Goal: Transaction & Acquisition: Purchase product/service

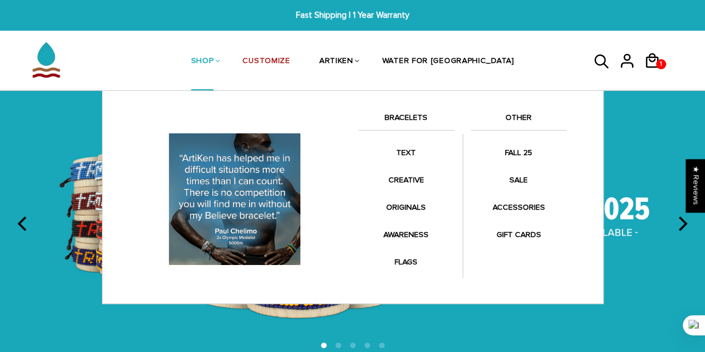
click at [404, 115] on link "BRACELETS" at bounding box center [407, 120] width 96 height 19
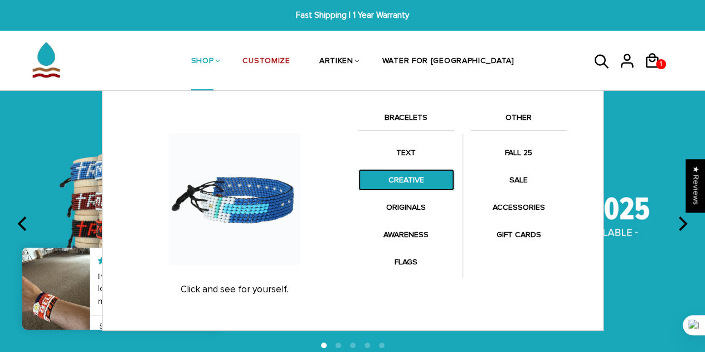
click at [407, 176] on link "CREATIVE" at bounding box center [407, 180] width 96 height 22
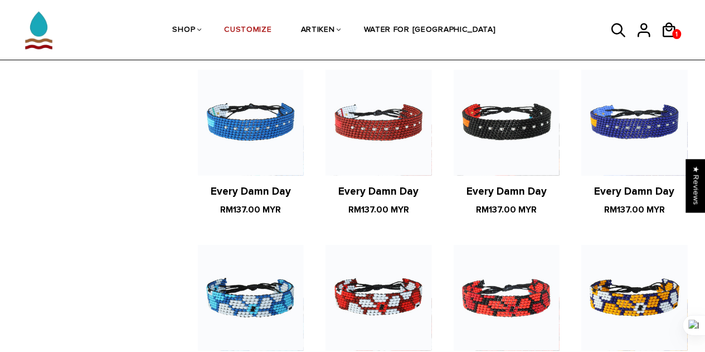
scroll to position [725, 0]
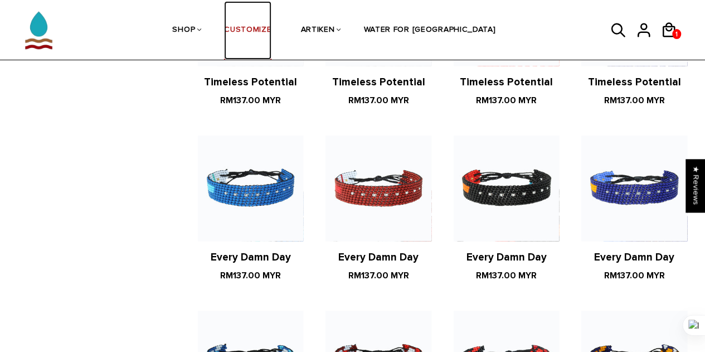
click at [269, 37] on link "CUSTOMIZE" at bounding box center [247, 30] width 47 height 59
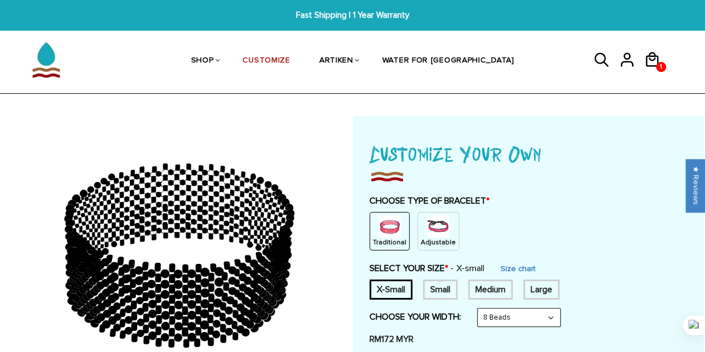
click at [427, 228] on img at bounding box center [438, 226] width 22 height 22
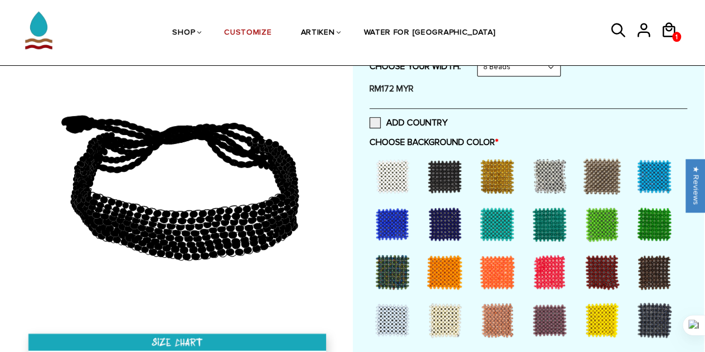
scroll to position [223, 0]
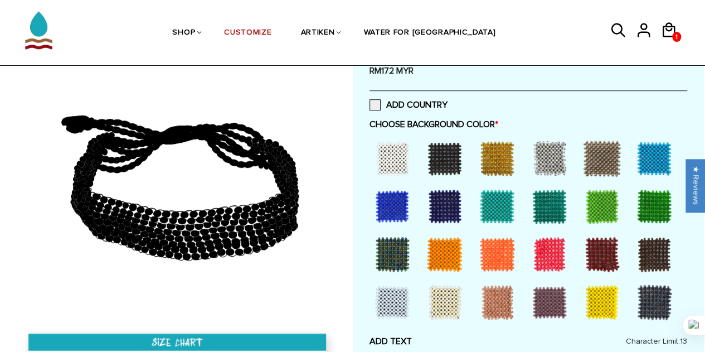
click at [499, 297] on div at bounding box center [497, 302] width 45 height 45
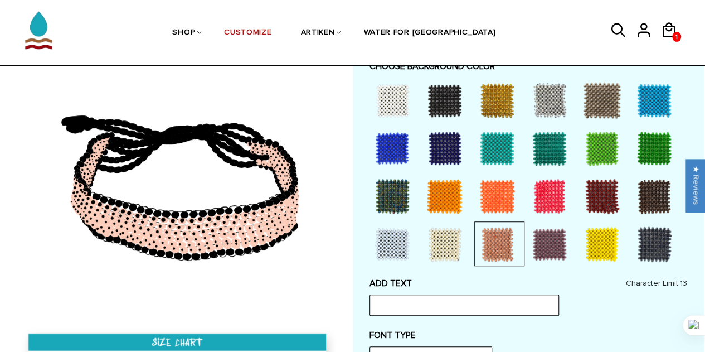
scroll to position [390, 0]
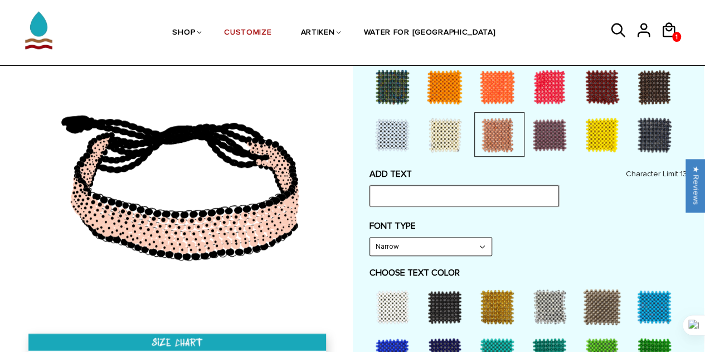
click at [399, 196] on input "text" at bounding box center [465, 195] width 190 height 21
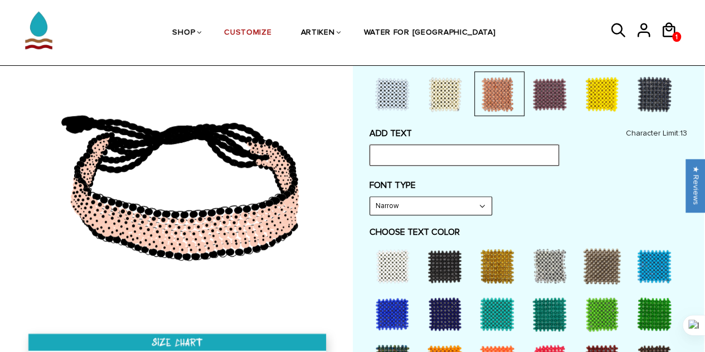
scroll to position [446, 0]
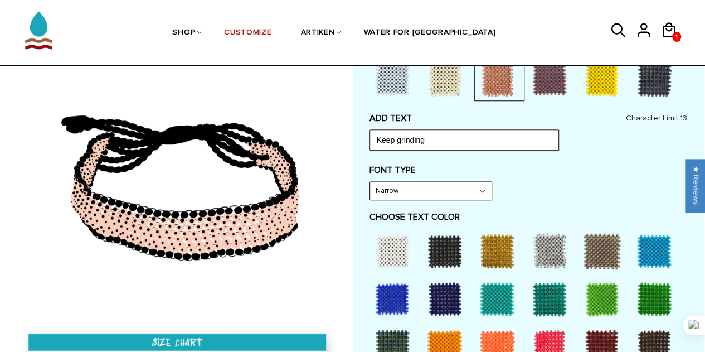
click at [399, 138] on input "Keep grinding" at bounding box center [465, 139] width 190 height 21
type input "Keep Grinding"
click at [417, 192] on select "Narrow Bold" at bounding box center [431, 191] width 122 height 18
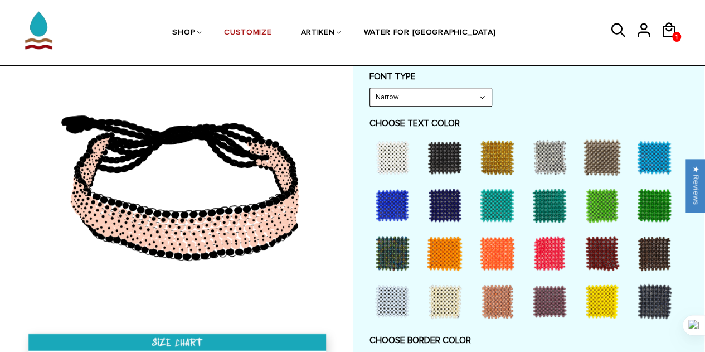
scroll to position [558, 0]
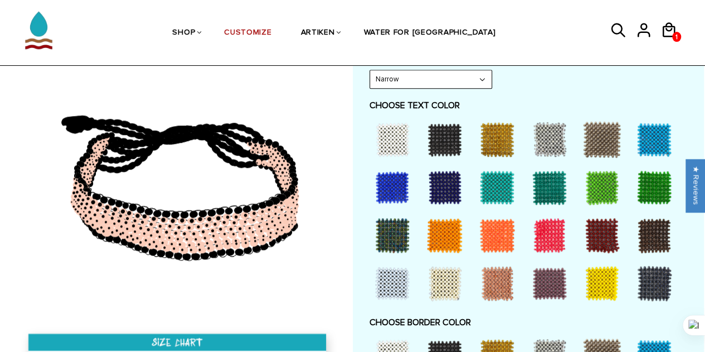
click at [445, 137] on div at bounding box center [445, 139] width 45 height 45
click at [387, 138] on div at bounding box center [392, 139] width 45 height 45
click at [438, 137] on div at bounding box center [445, 139] width 45 height 45
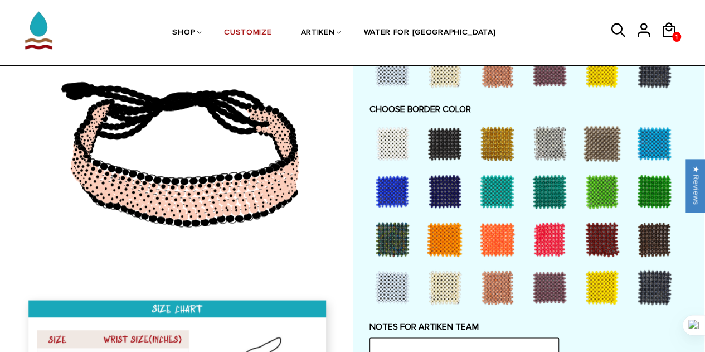
scroll to position [781, 0]
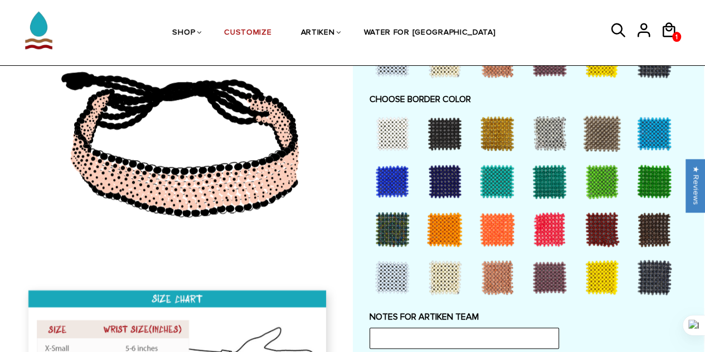
click at [395, 276] on div at bounding box center [392, 277] width 45 height 45
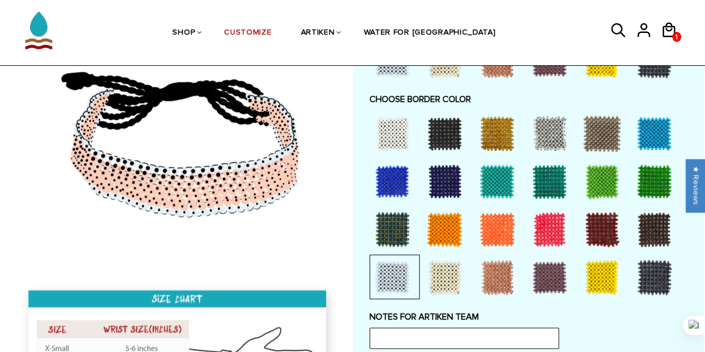
click at [545, 274] on div at bounding box center [550, 277] width 45 height 45
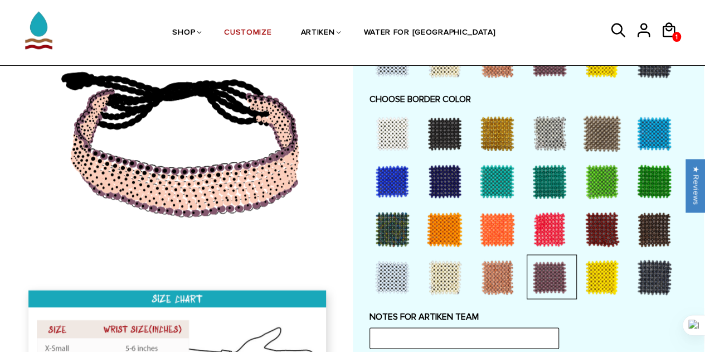
click at [385, 274] on div at bounding box center [392, 277] width 45 height 45
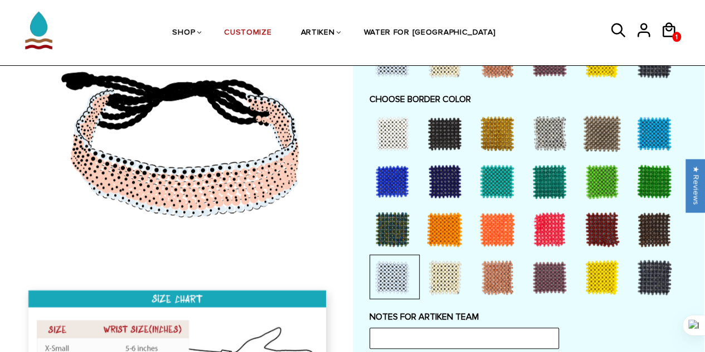
click at [559, 133] on div at bounding box center [550, 133] width 45 height 45
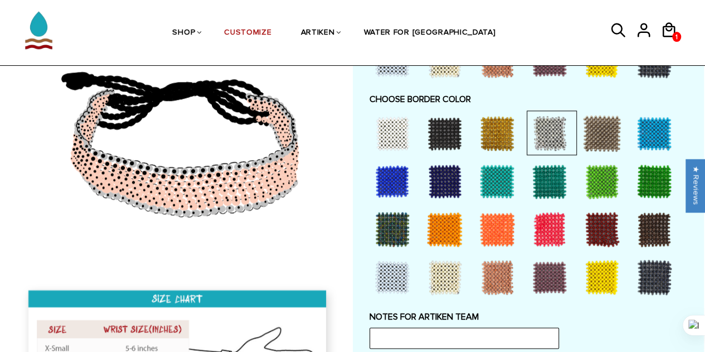
click at [494, 168] on div at bounding box center [497, 181] width 45 height 45
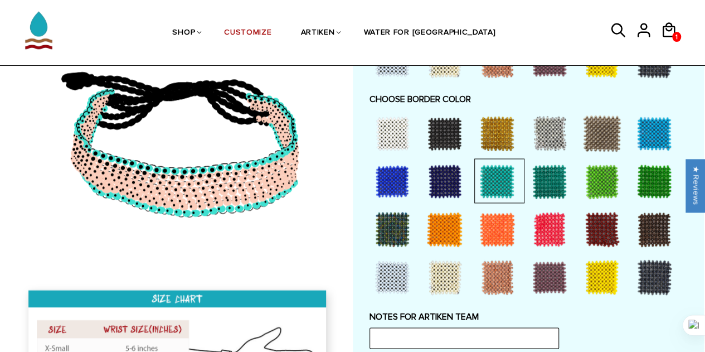
click at [650, 127] on div at bounding box center [654, 133] width 45 height 45
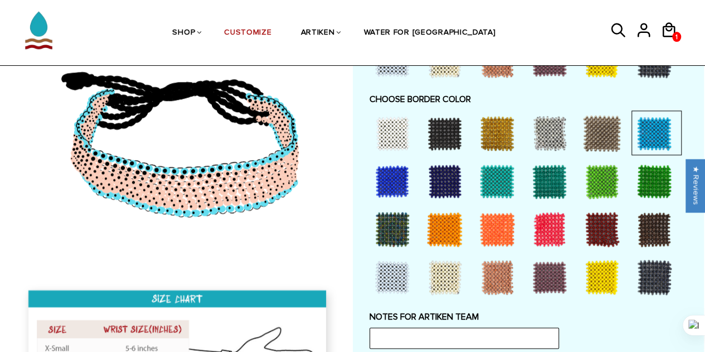
click at [599, 129] on div at bounding box center [602, 133] width 45 height 45
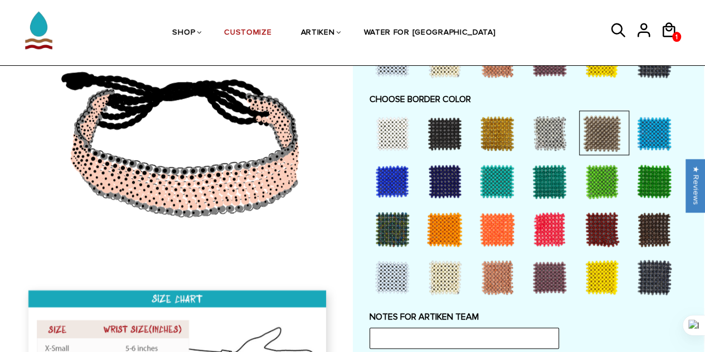
click at [562, 128] on div at bounding box center [550, 133] width 45 height 45
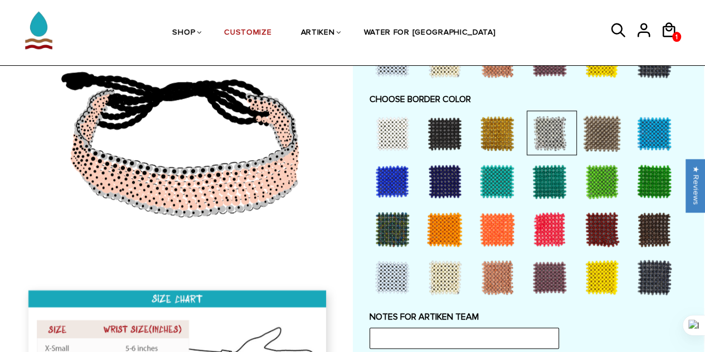
click at [401, 284] on div at bounding box center [392, 277] width 45 height 45
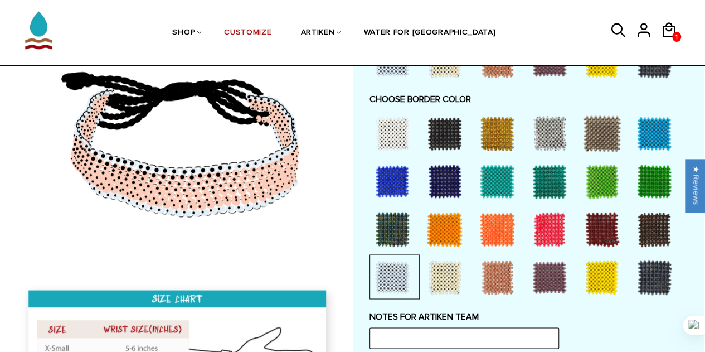
click at [388, 176] on div at bounding box center [392, 181] width 45 height 45
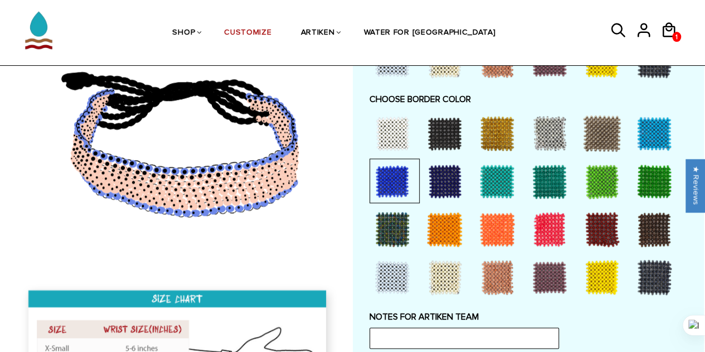
click at [438, 171] on div at bounding box center [445, 181] width 45 height 45
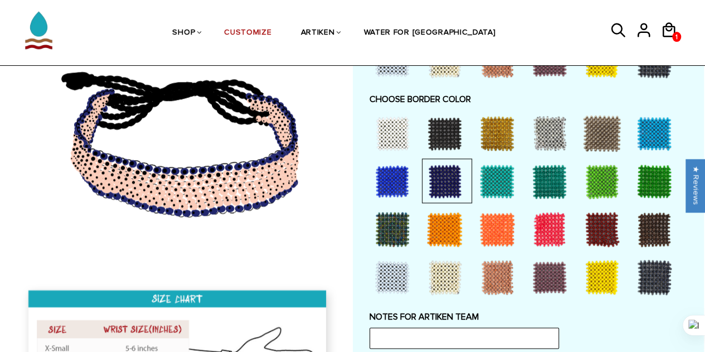
click at [482, 169] on div at bounding box center [497, 181] width 45 height 45
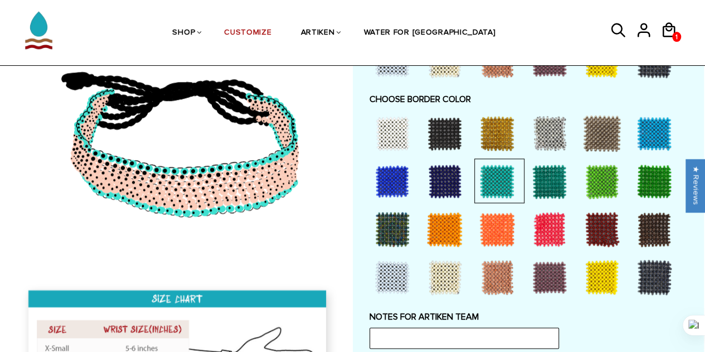
drag, startPoint x: 546, startPoint y: 173, endPoint x: 588, endPoint y: 177, distance: 41.4
click at [547, 173] on div at bounding box center [550, 181] width 45 height 45
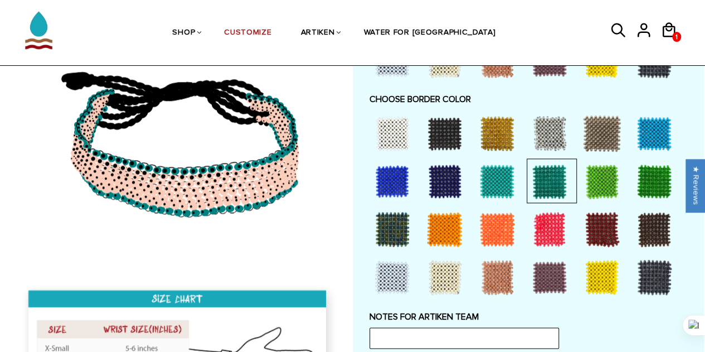
click at [601, 175] on div at bounding box center [602, 181] width 45 height 45
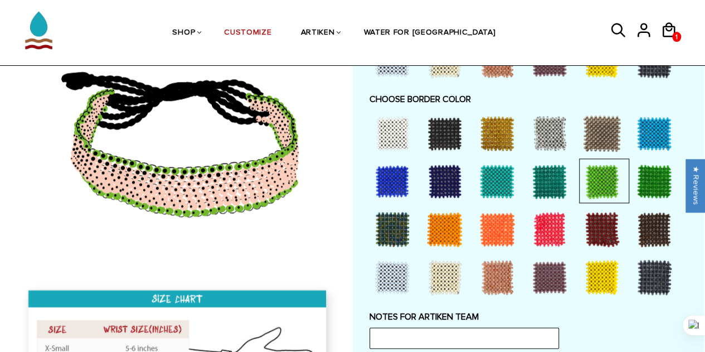
click at [650, 171] on div at bounding box center [654, 181] width 45 height 45
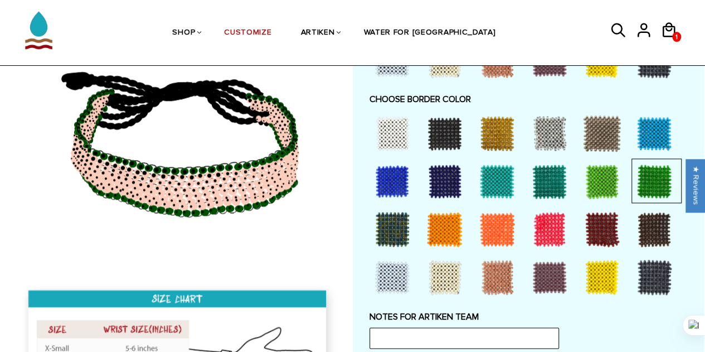
drag, startPoint x: 651, startPoint y: 219, endPoint x: 645, endPoint y: 222, distance: 7.2
click at [651, 220] on div at bounding box center [654, 229] width 45 height 45
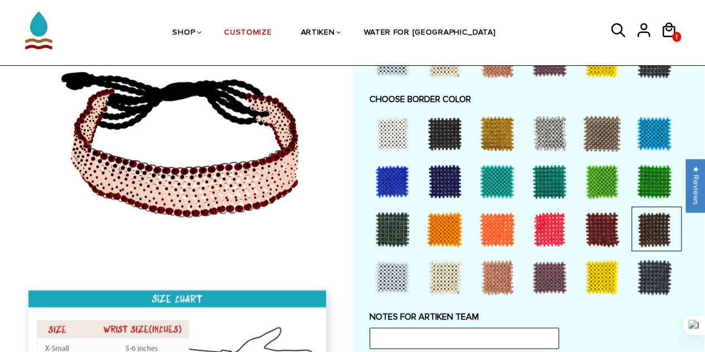
click at [594, 229] on div at bounding box center [602, 229] width 45 height 45
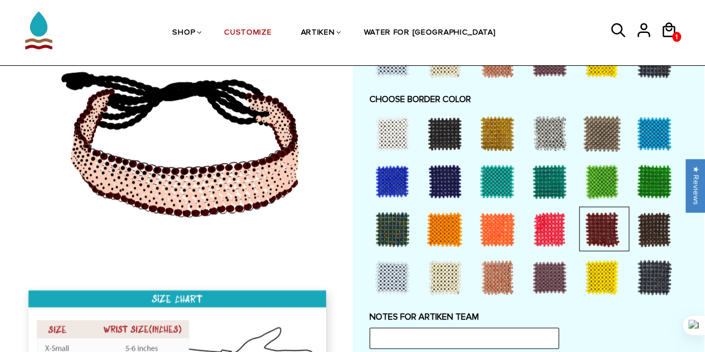
click at [545, 224] on div at bounding box center [550, 229] width 45 height 45
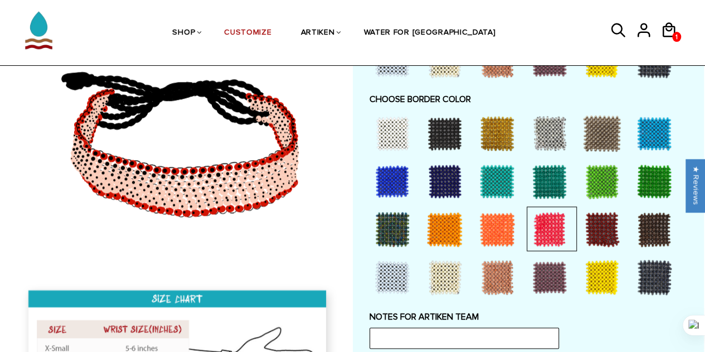
click at [499, 227] on div at bounding box center [497, 229] width 45 height 45
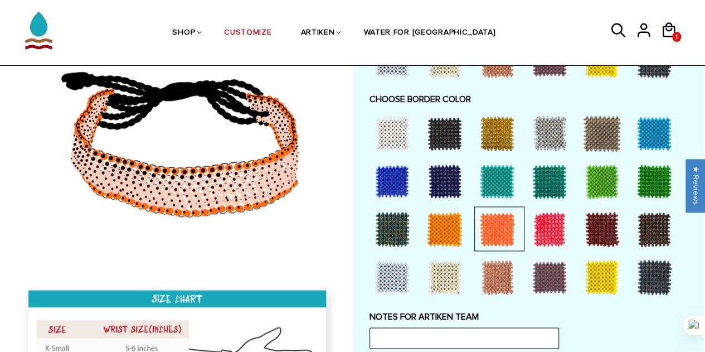
click at [447, 225] on div at bounding box center [445, 229] width 45 height 45
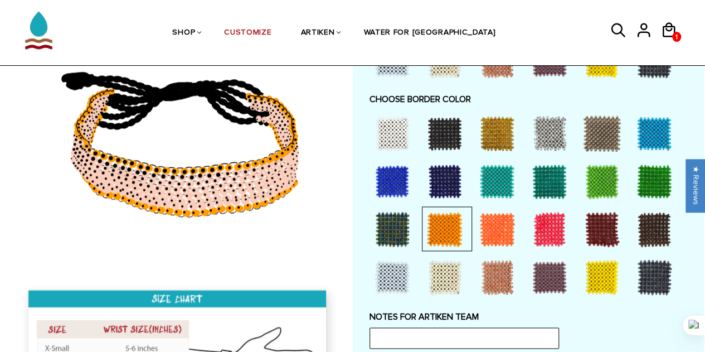
click at [388, 219] on div at bounding box center [392, 229] width 45 height 45
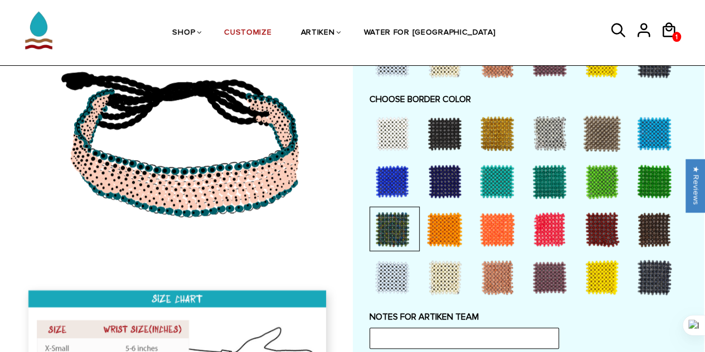
click at [640, 127] on div at bounding box center [654, 133] width 45 height 45
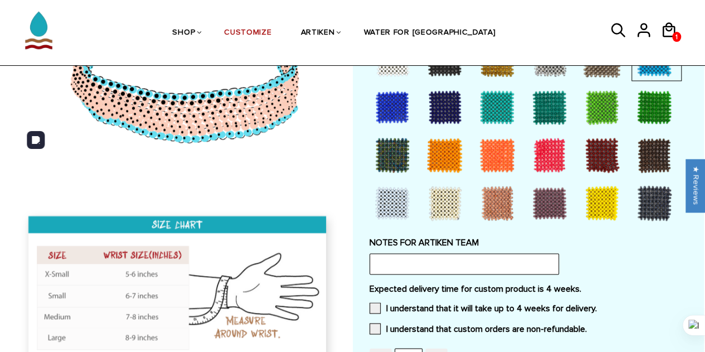
scroll to position [948, 0]
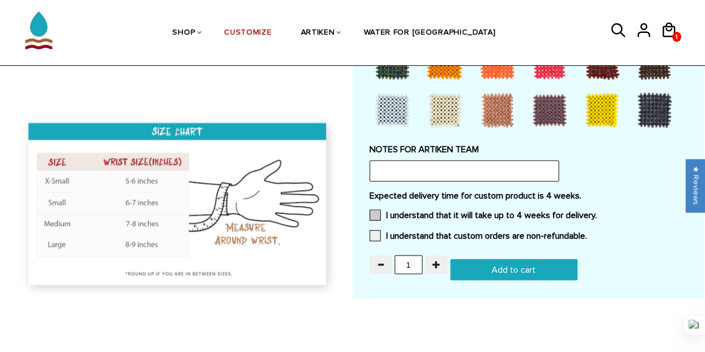
click at [372, 212] on span at bounding box center [375, 214] width 11 height 11
click at [597, 211] on input "I understand that it will take up to 4 weeks for delivery." at bounding box center [597, 211] width 0 height 0
click at [377, 230] on span at bounding box center [375, 235] width 11 height 11
click at [587, 232] on input "I understand that custom orders are non-refundable." at bounding box center [587, 232] width 0 height 0
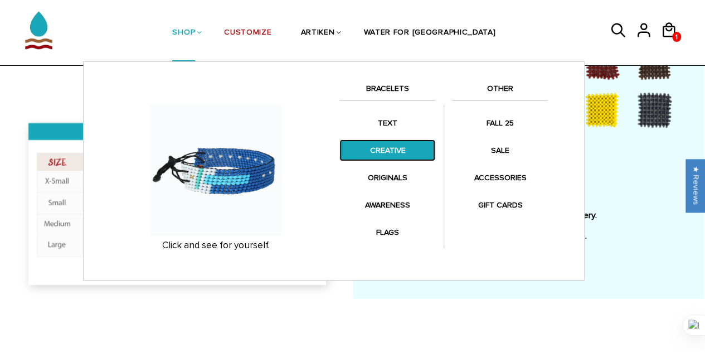
click at [396, 153] on link "CREATIVE" at bounding box center [388, 150] width 96 height 22
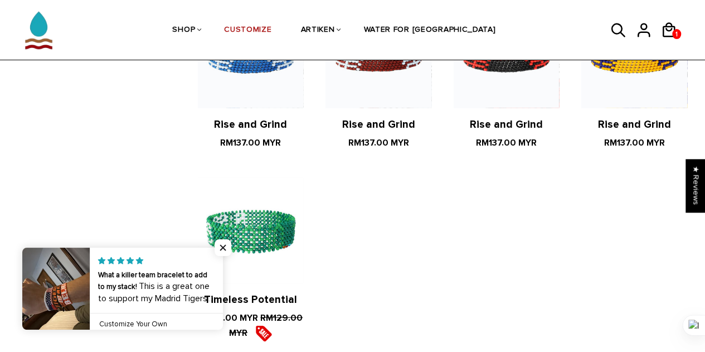
scroll to position [1227, 0]
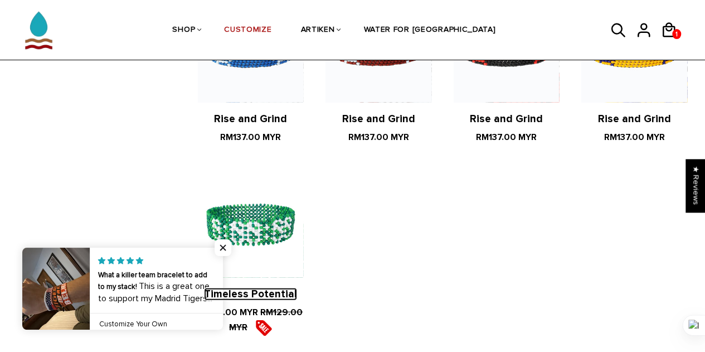
click at [223, 288] on link "Timeless Potential" at bounding box center [250, 294] width 93 height 13
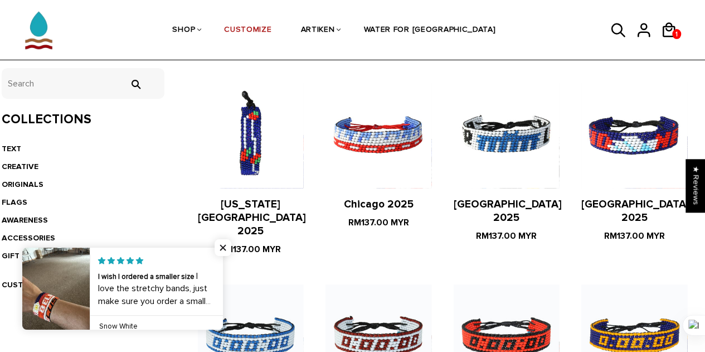
scroll to position [223, 0]
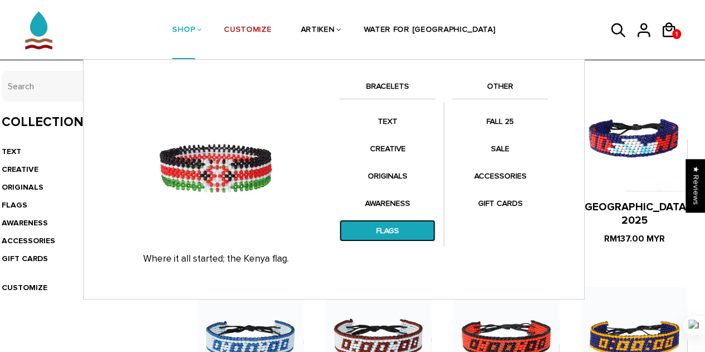
click at [388, 230] on link "FLAGS" at bounding box center [388, 231] width 96 height 22
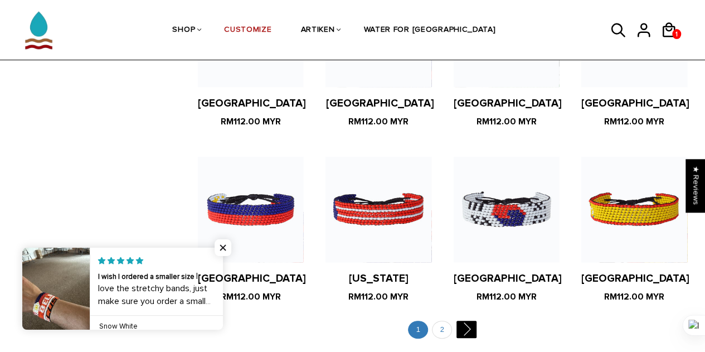
scroll to position [2119, 0]
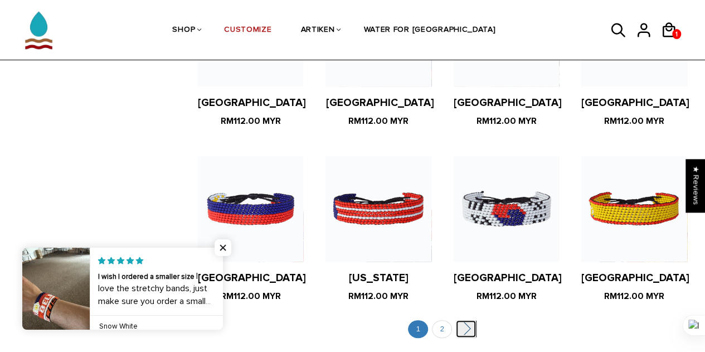
click at [469, 320] on link "" at bounding box center [466, 328] width 20 height 17
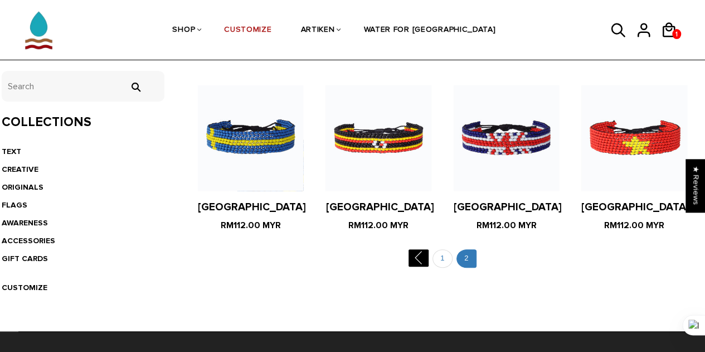
scroll to position [223, 0]
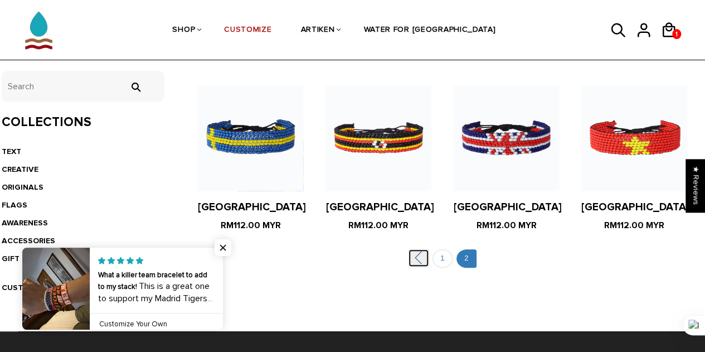
click at [414, 259] on link "" at bounding box center [419, 257] width 20 height 17
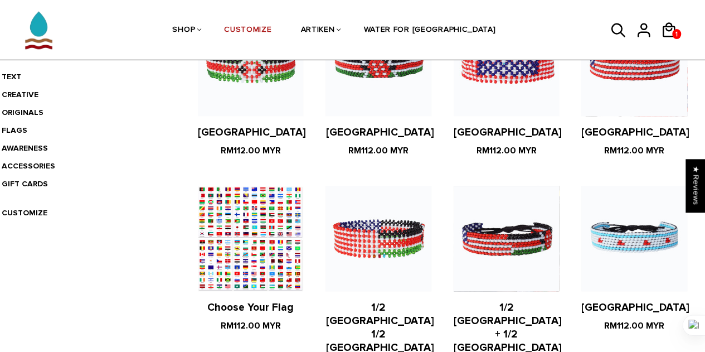
scroll to position [335, 0]
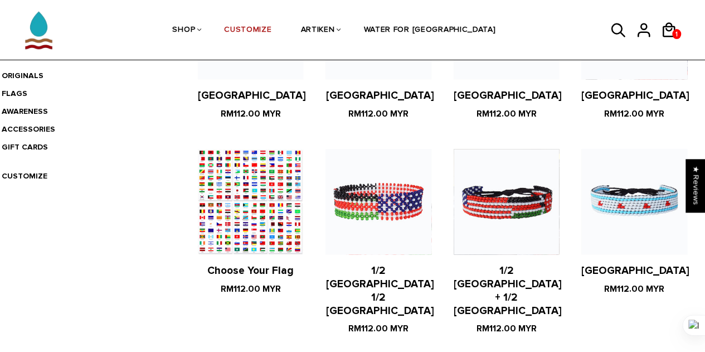
click at [257, 196] on figure at bounding box center [250, 201] width 105 height 105
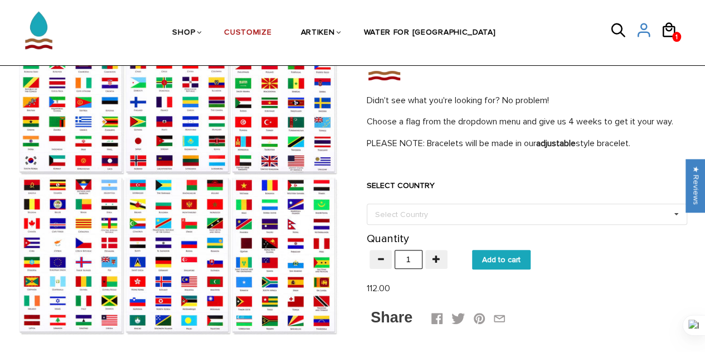
scroll to position [112, 0]
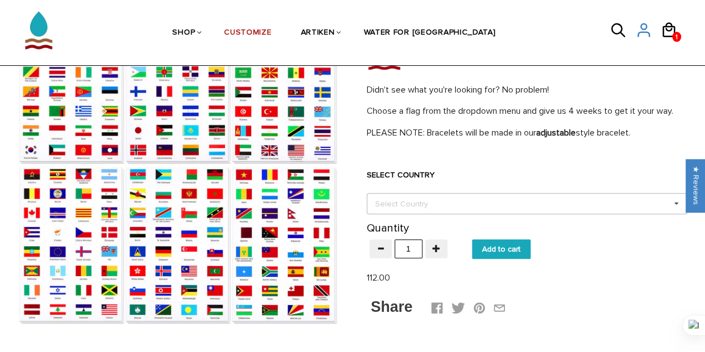
click at [454, 209] on div "Select Country Others [GEOGRAPHIC_DATA] [GEOGRAPHIC_DATA] [GEOGRAPHIC_DATA] [GE…" at bounding box center [527, 203] width 321 height 21
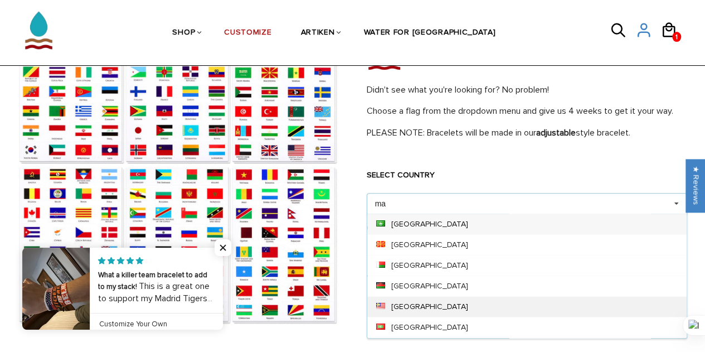
type input "ma"
click at [407, 309] on div "[GEOGRAPHIC_DATA]" at bounding box center [527, 306] width 320 height 21
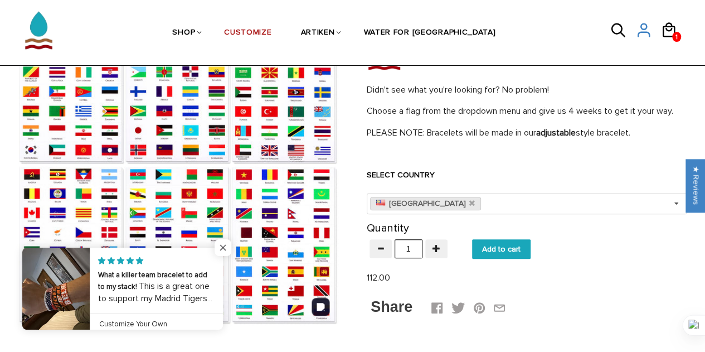
click at [227, 251] on span "Close popup widget" at bounding box center [223, 247] width 17 height 17
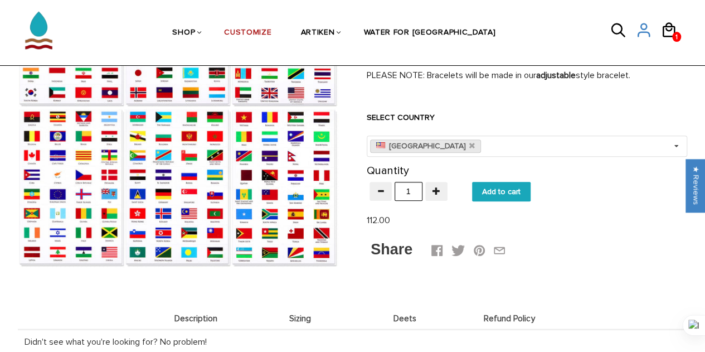
scroll to position [167, 0]
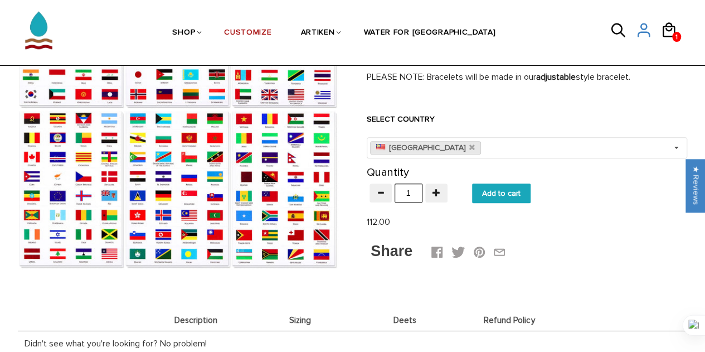
click at [498, 196] on input "Add to cart" at bounding box center [501, 193] width 59 height 20
type input "Add to cart"
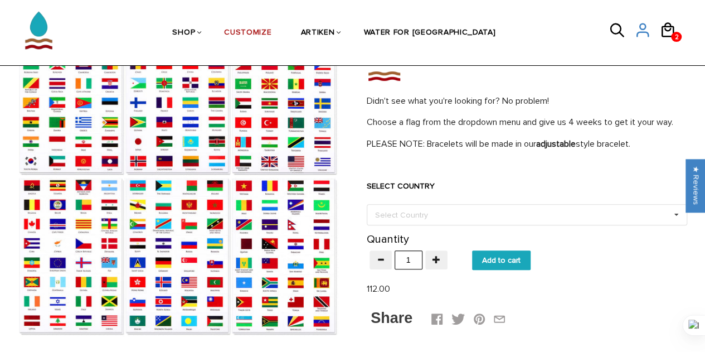
scroll to position [45, 0]
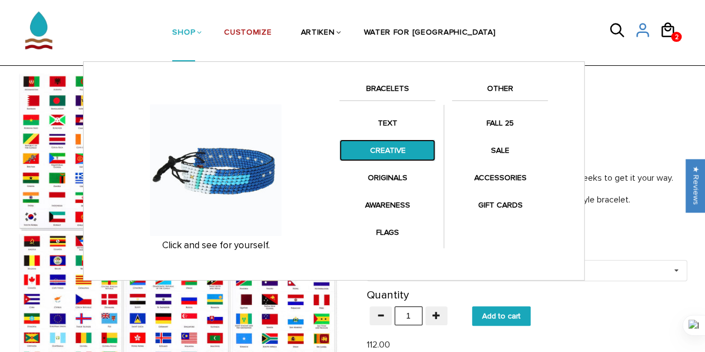
click at [383, 153] on link "CREATIVE" at bounding box center [388, 150] width 96 height 22
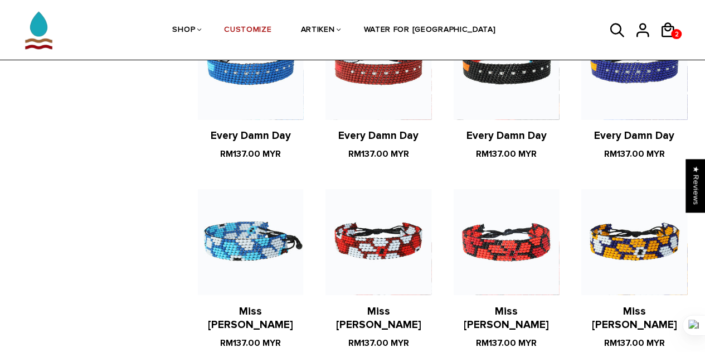
scroll to position [829, 0]
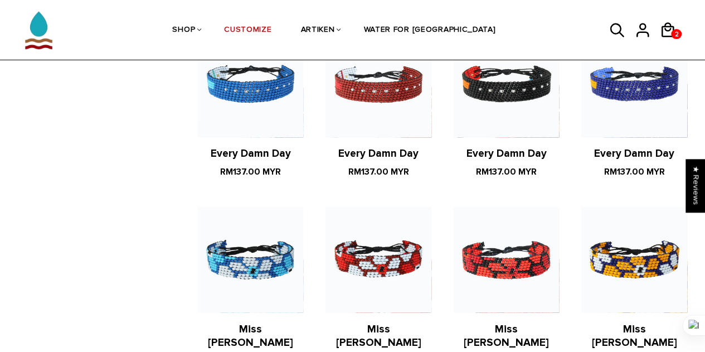
drag, startPoint x: 244, startPoint y: 201, endPoint x: 196, endPoint y: 195, distance: 48.3
click at [194, 207] on article "Miss [PERSON_NAME] RM137.00 MYR" at bounding box center [251, 287] width 128 height 161
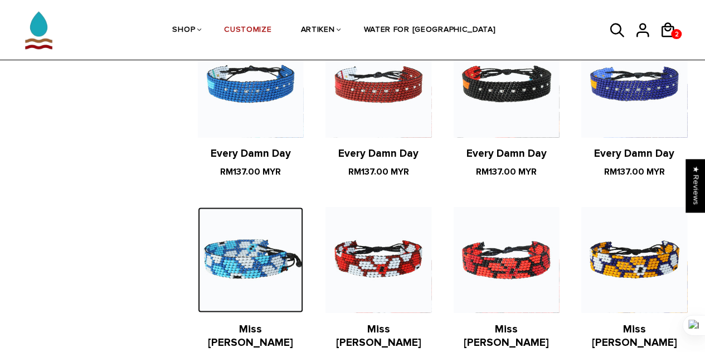
click at [256, 224] on img at bounding box center [250, 259] width 105 height 105
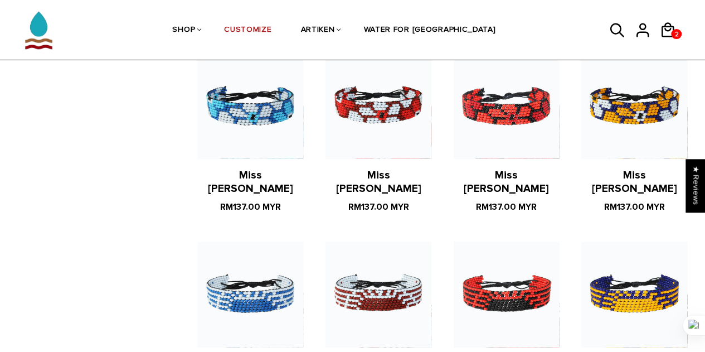
scroll to position [1107, 0]
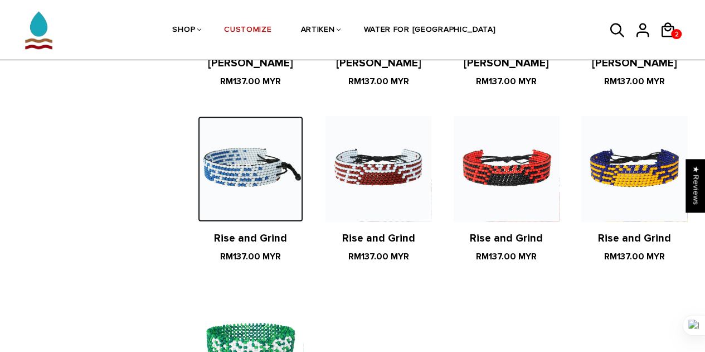
click at [244, 134] on img at bounding box center [250, 169] width 105 height 105
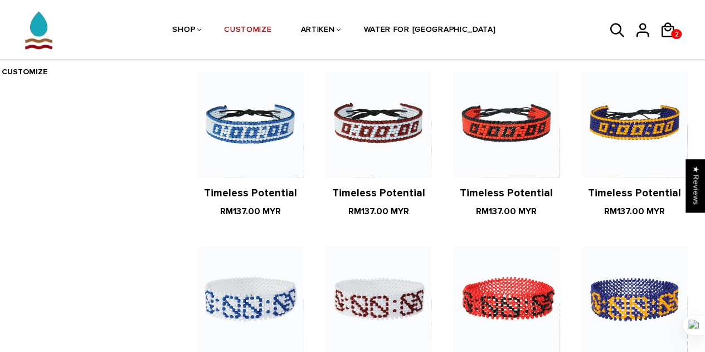
scroll to position [438, 0]
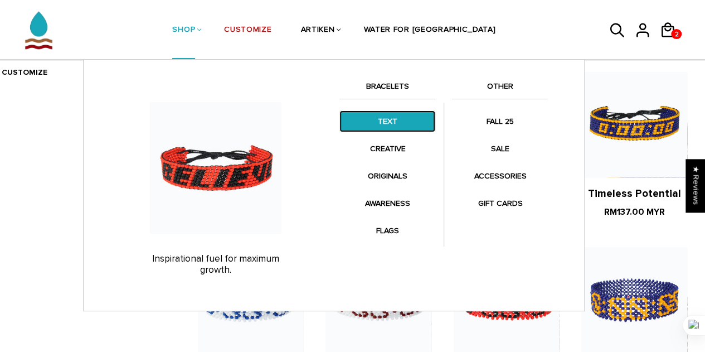
click at [394, 123] on link "TEXT" at bounding box center [388, 121] width 96 height 22
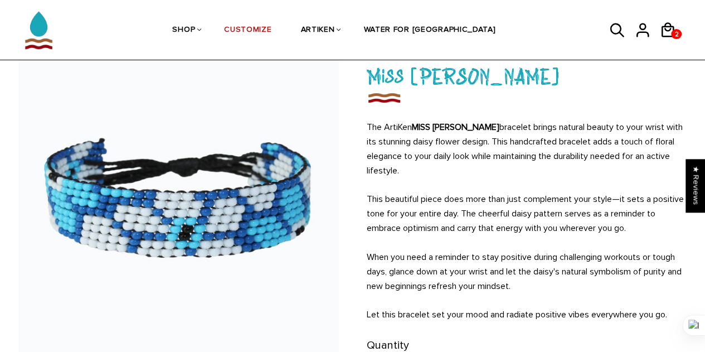
scroll to position [167, 0]
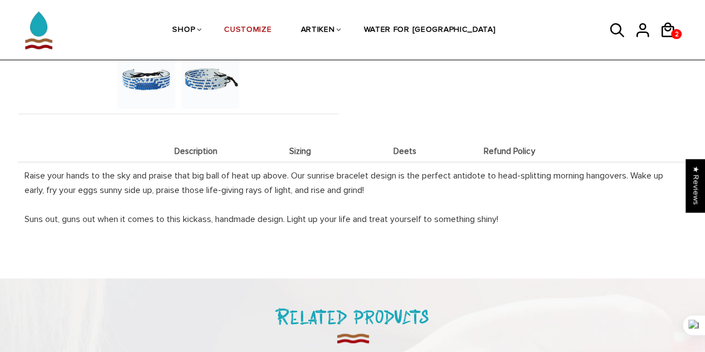
scroll to position [376, 0]
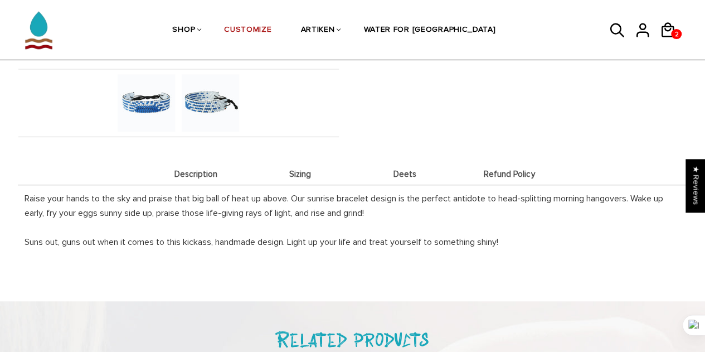
click at [404, 176] on span "Deets" at bounding box center [405, 174] width 99 height 9
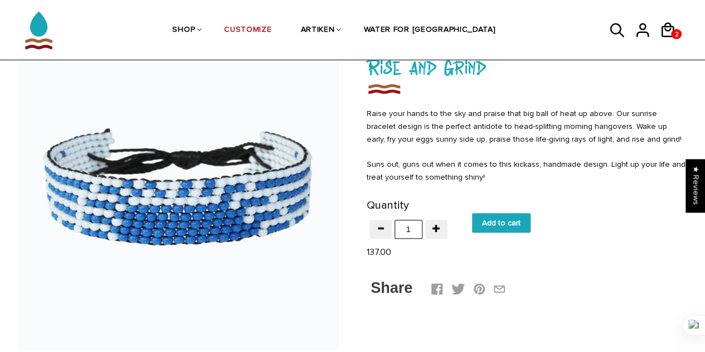
scroll to position [42, 0]
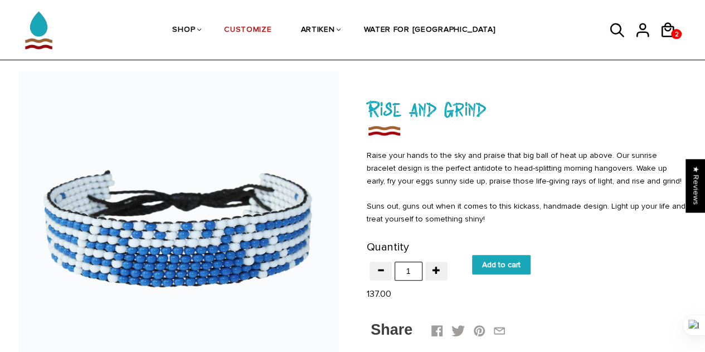
click at [511, 263] on input "Add to cart" at bounding box center [501, 265] width 59 height 20
type input "Add to cart"
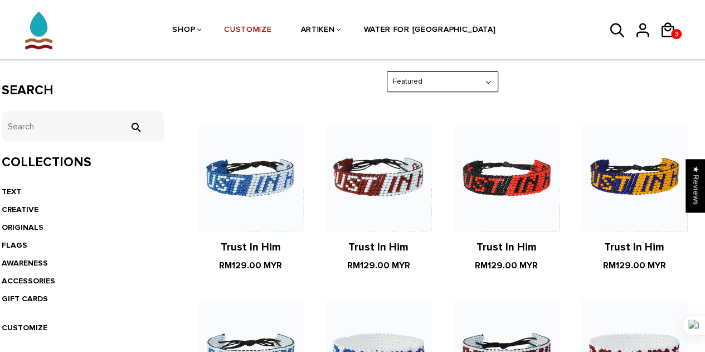
scroll to position [167, 0]
